Goal: Find specific page/section: Find specific page/section

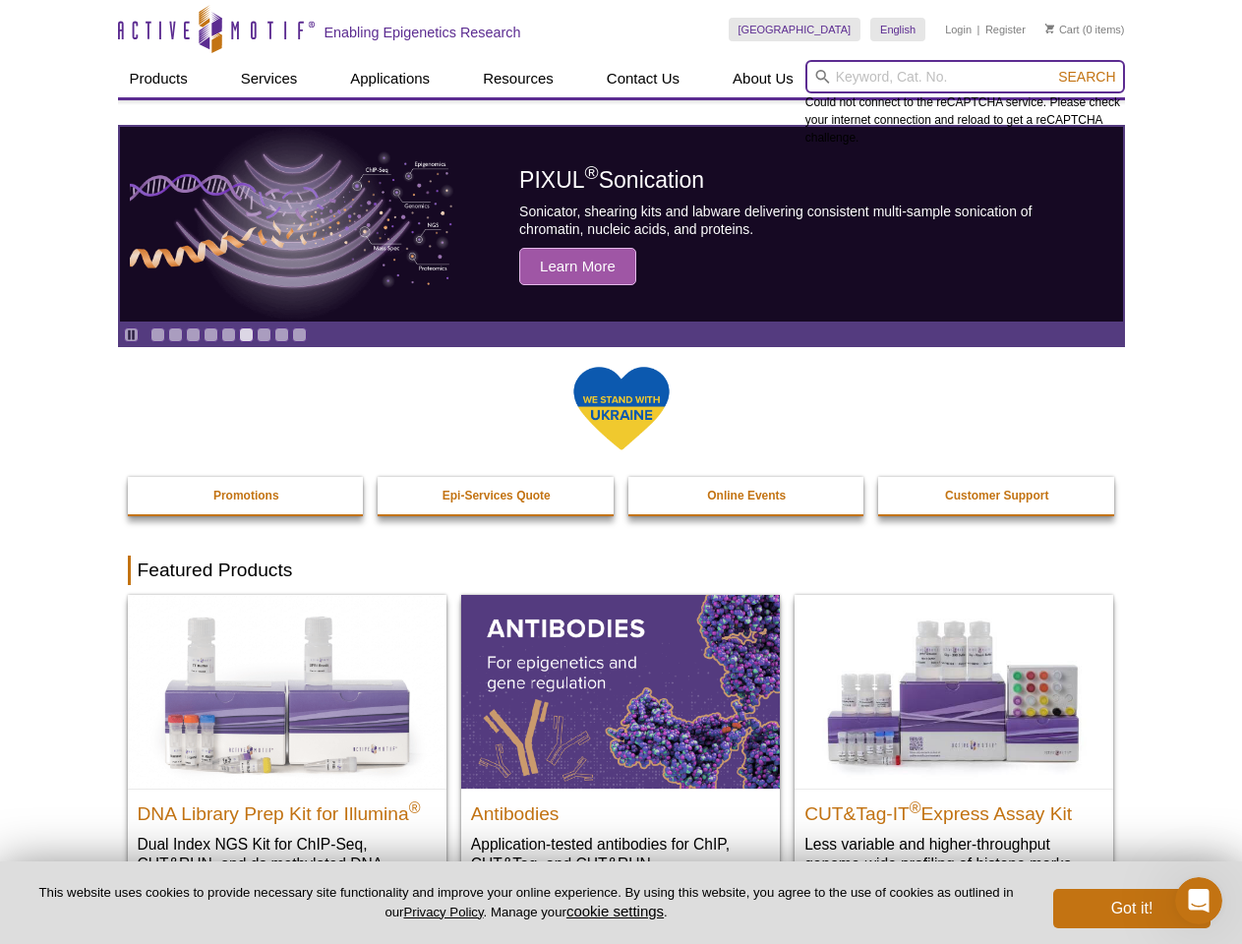
click at [965, 77] on input "search" at bounding box center [966, 76] width 320 height 33
click at [1087, 77] on span "Search" at bounding box center [1086, 77] width 57 height 16
click at [131, 334] on icon "Pause" at bounding box center [131, 335] width 13 height 13
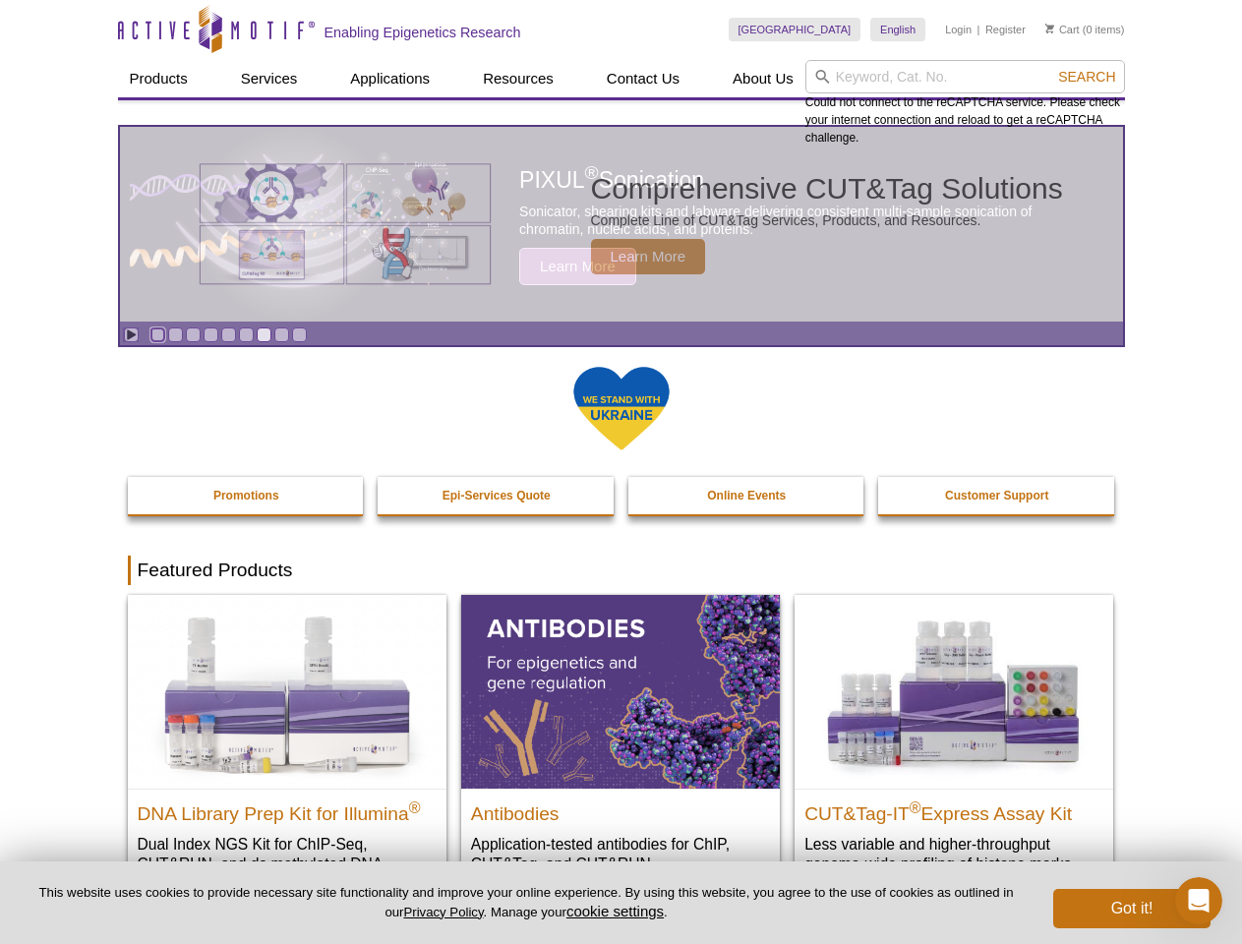
click at [157, 334] on link "Go to slide 1" at bounding box center [157, 335] width 15 height 15
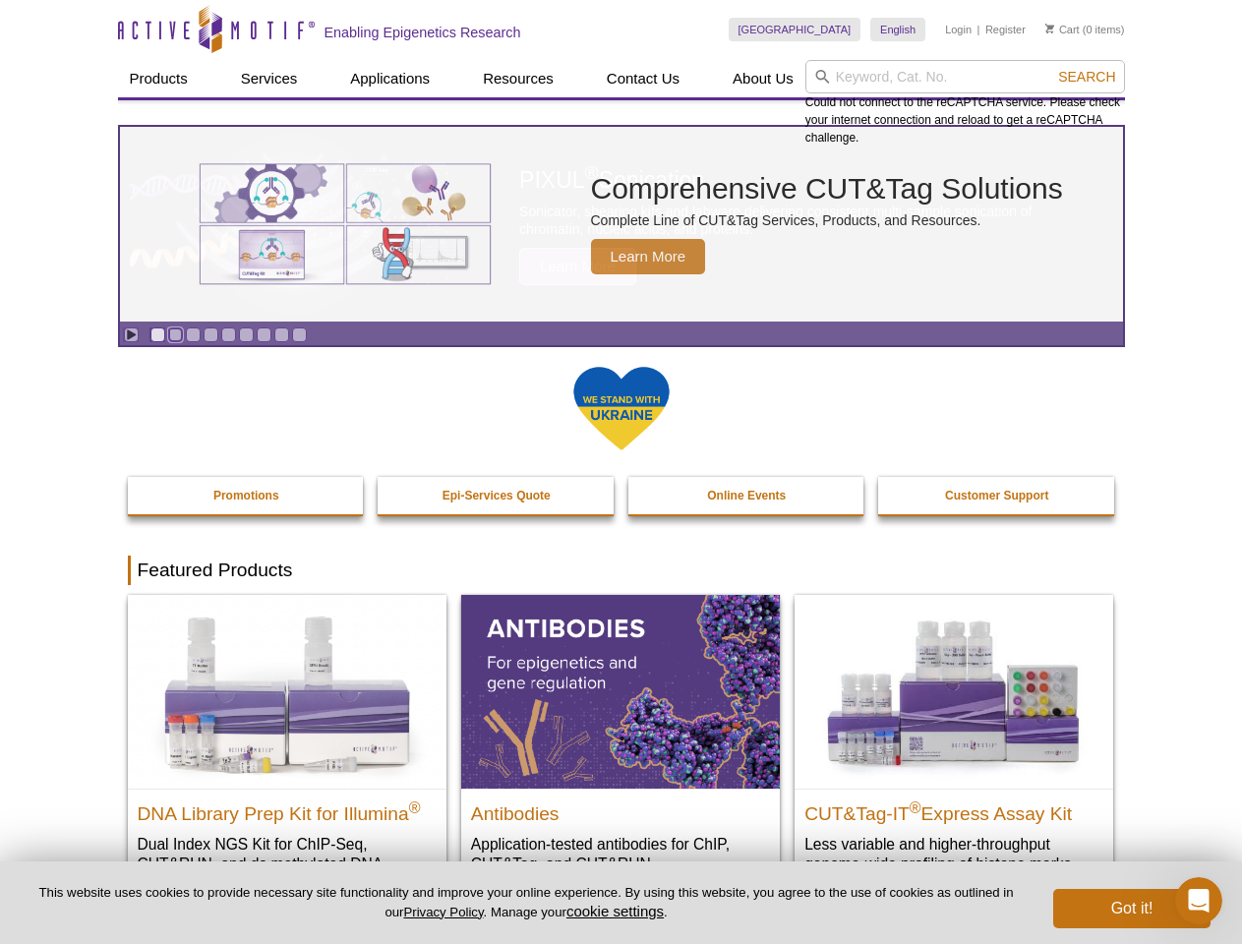
click at [175, 334] on link "Go to slide 2" at bounding box center [175, 335] width 15 height 15
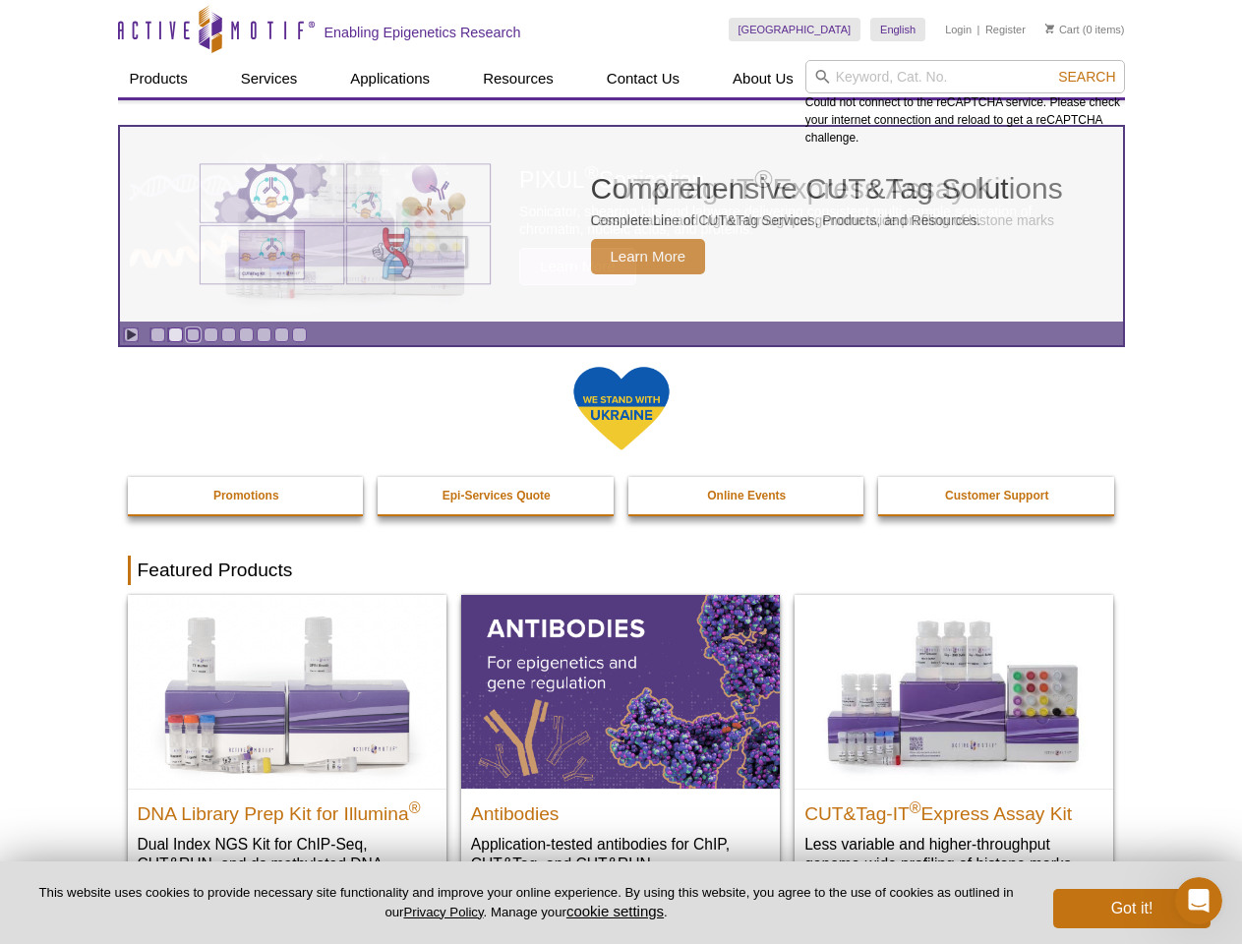
click at [193, 334] on link "Go to slide 3" at bounding box center [193, 335] width 15 height 15
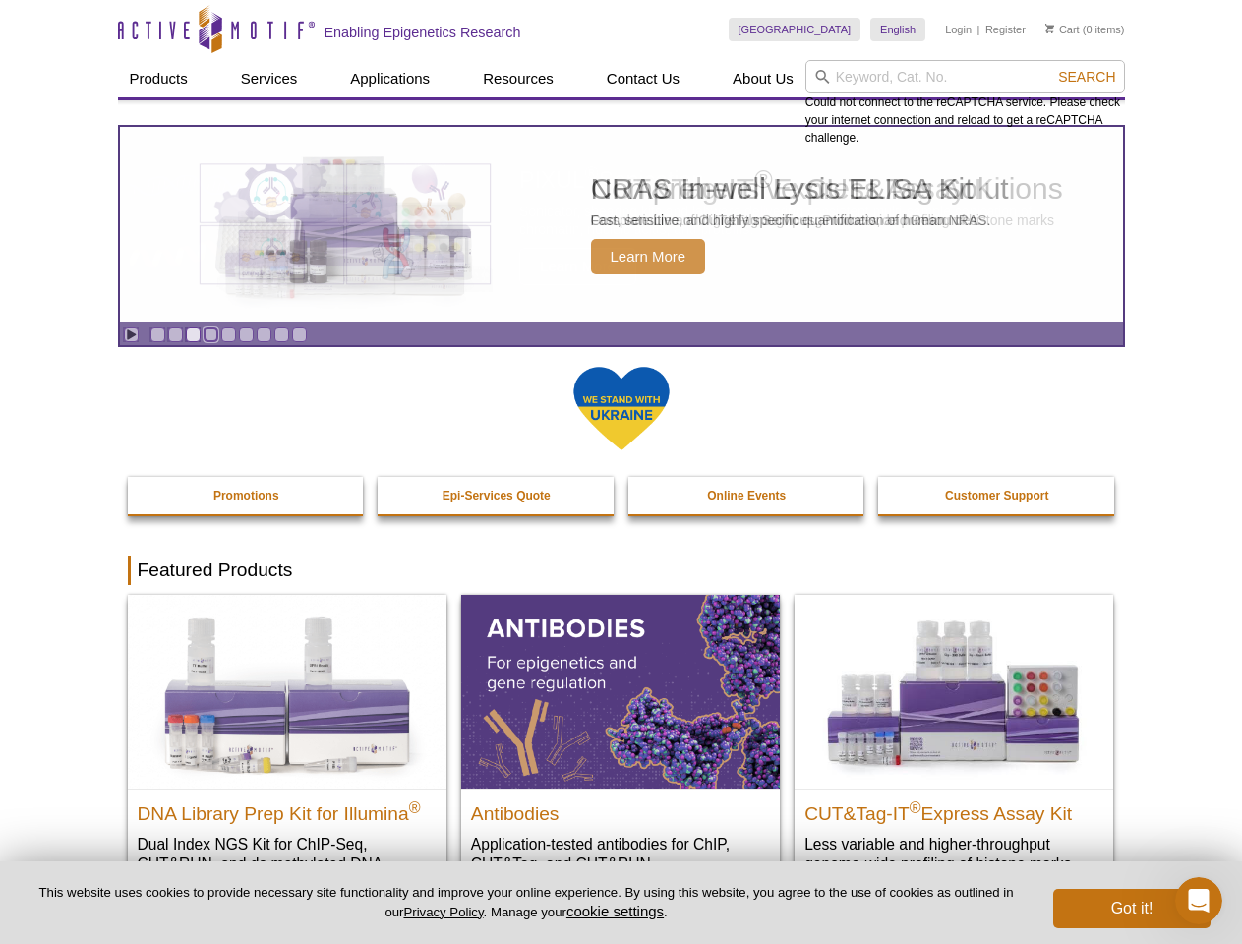
click at [210, 334] on link "Go to slide 4" at bounding box center [211, 335] width 15 height 15
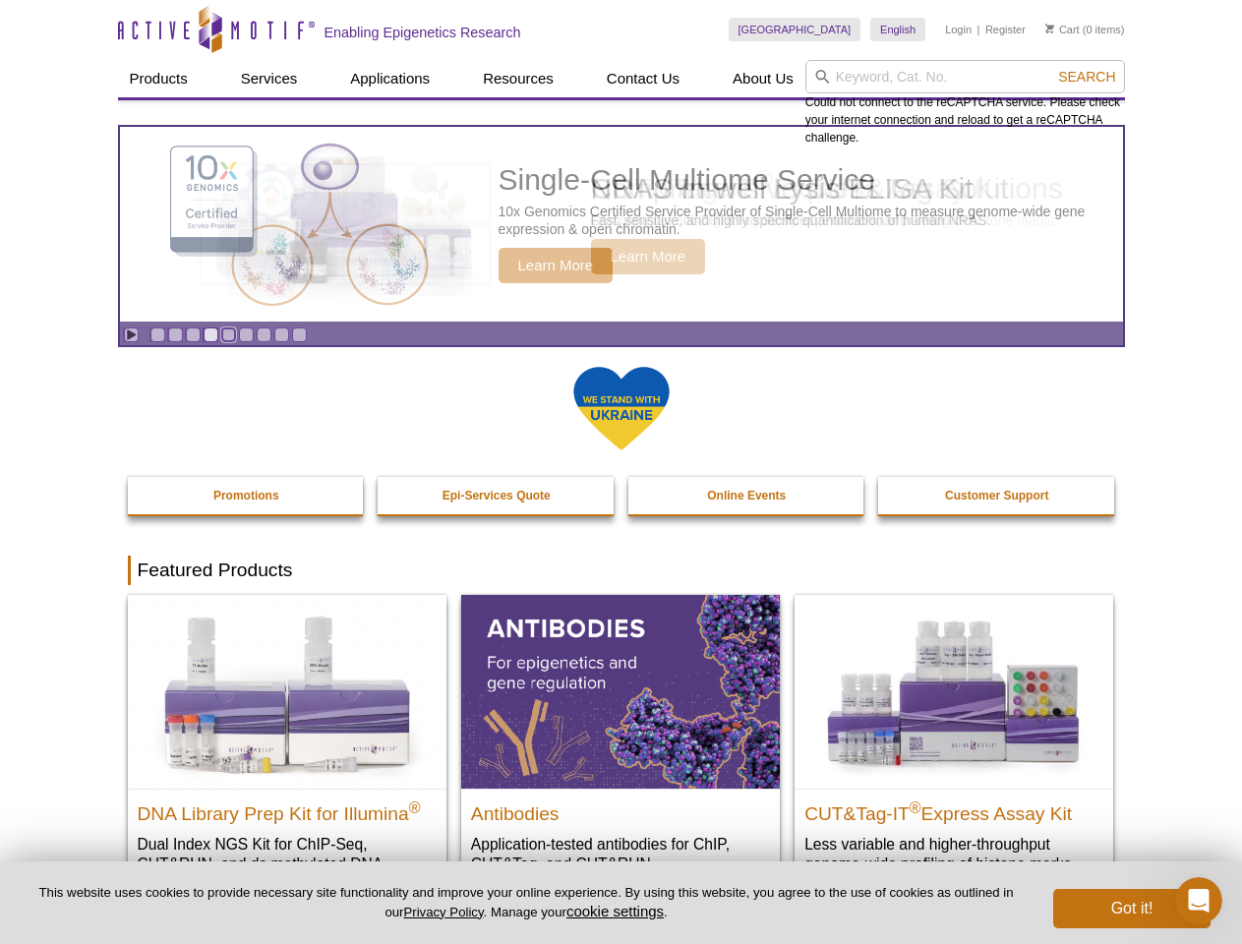
click at [228, 334] on link "Go to slide 5" at bounding box center [228, 335] width 15 height 15
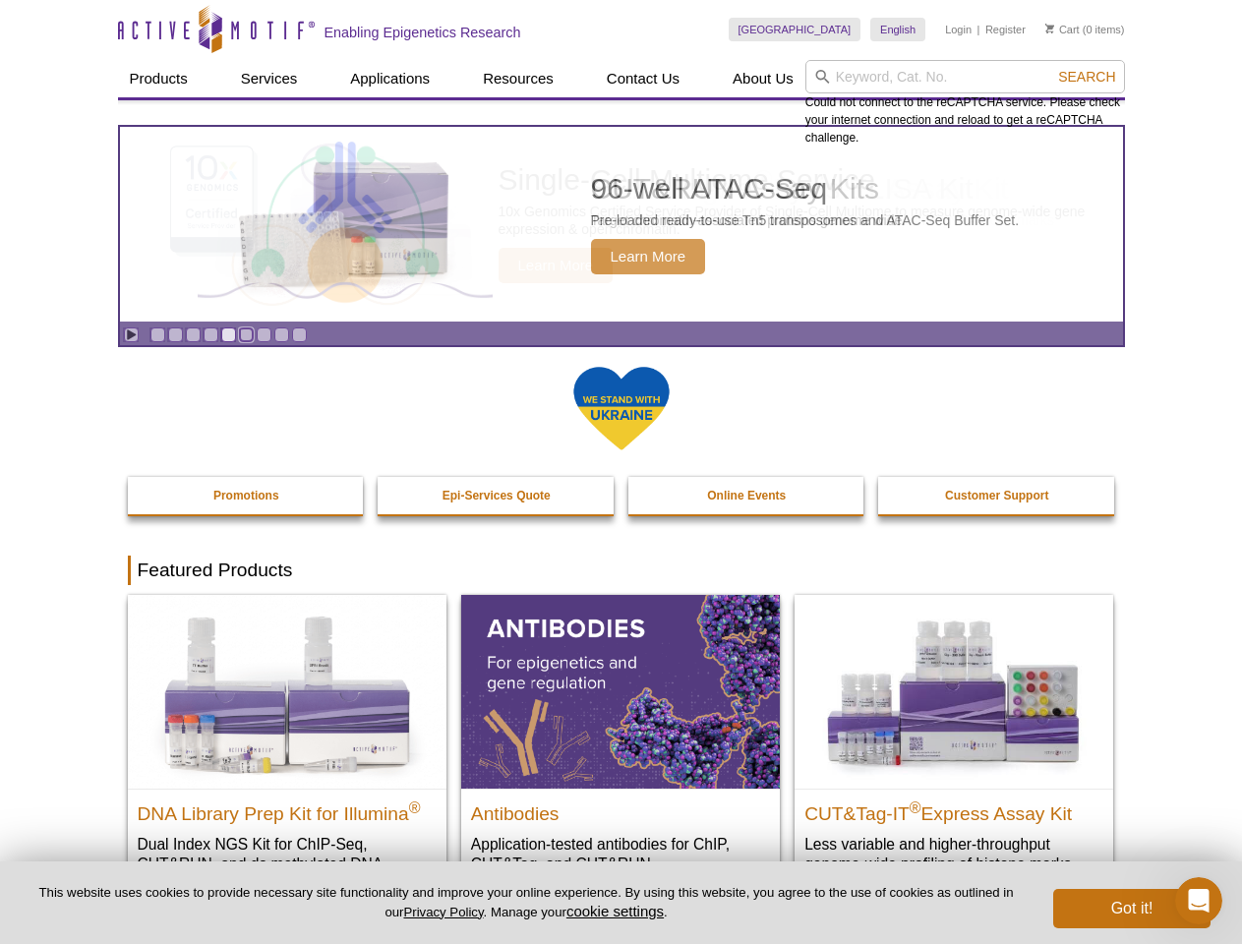
click at [246, 334] on link "Go to slide 6" at bounding box center [246, 335] width 15 height 15
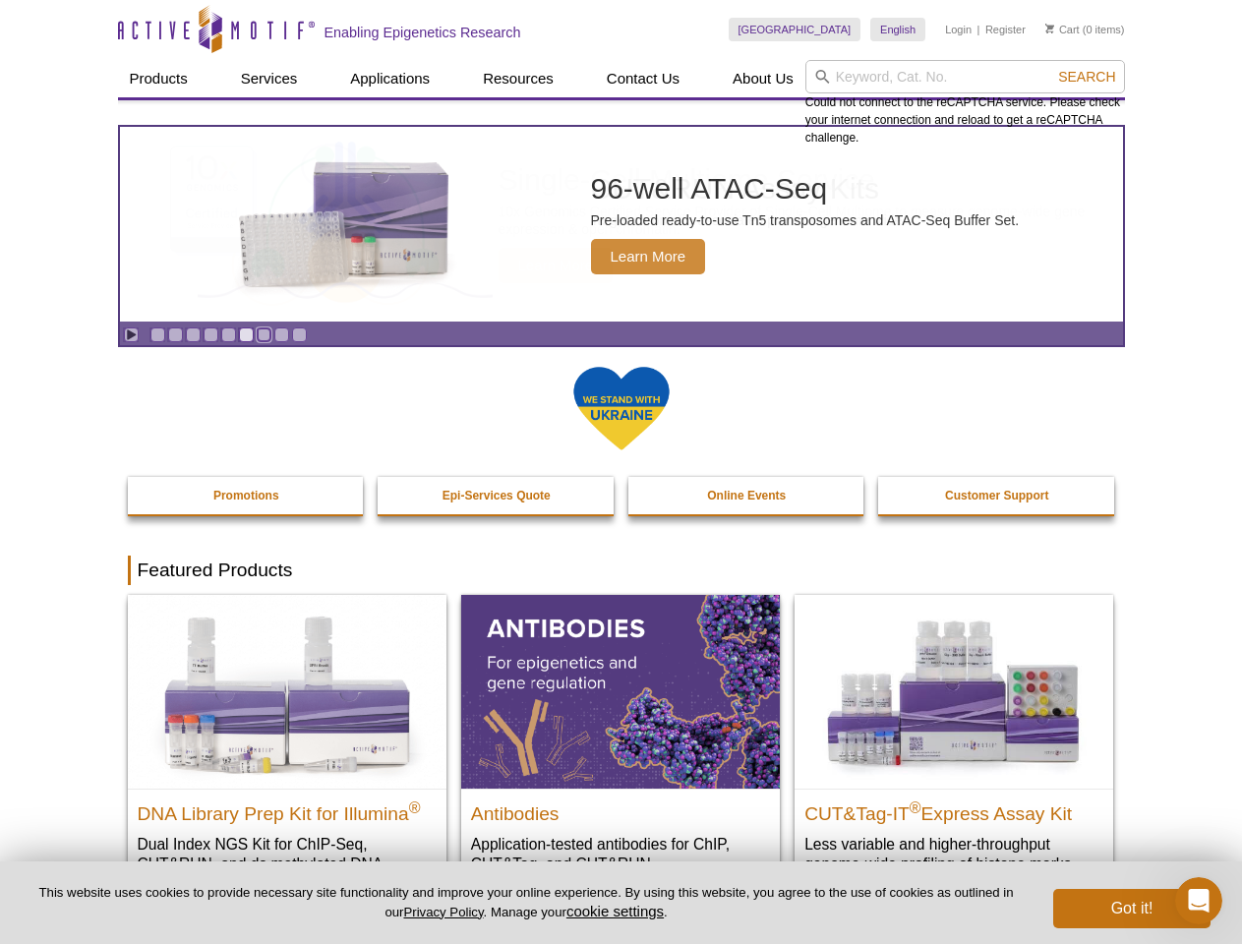
click at [264, 334] on link "Go to slide 7" at bounding box center [264, 335] width 15 height 15
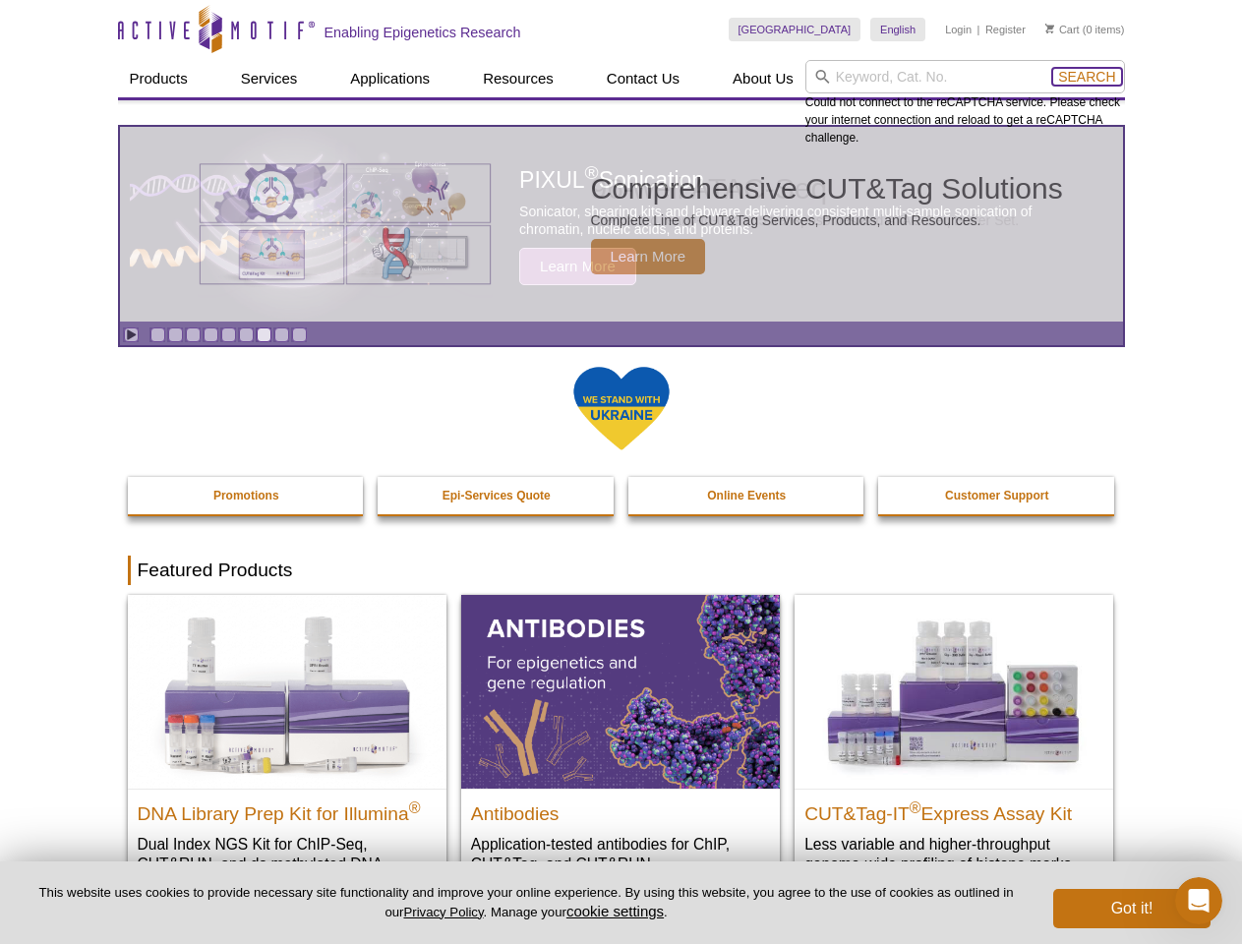
click at [1087, 77] on span "Search" at bounding box center [1086, 77] width 57 height 16
